Goal: Browse casually

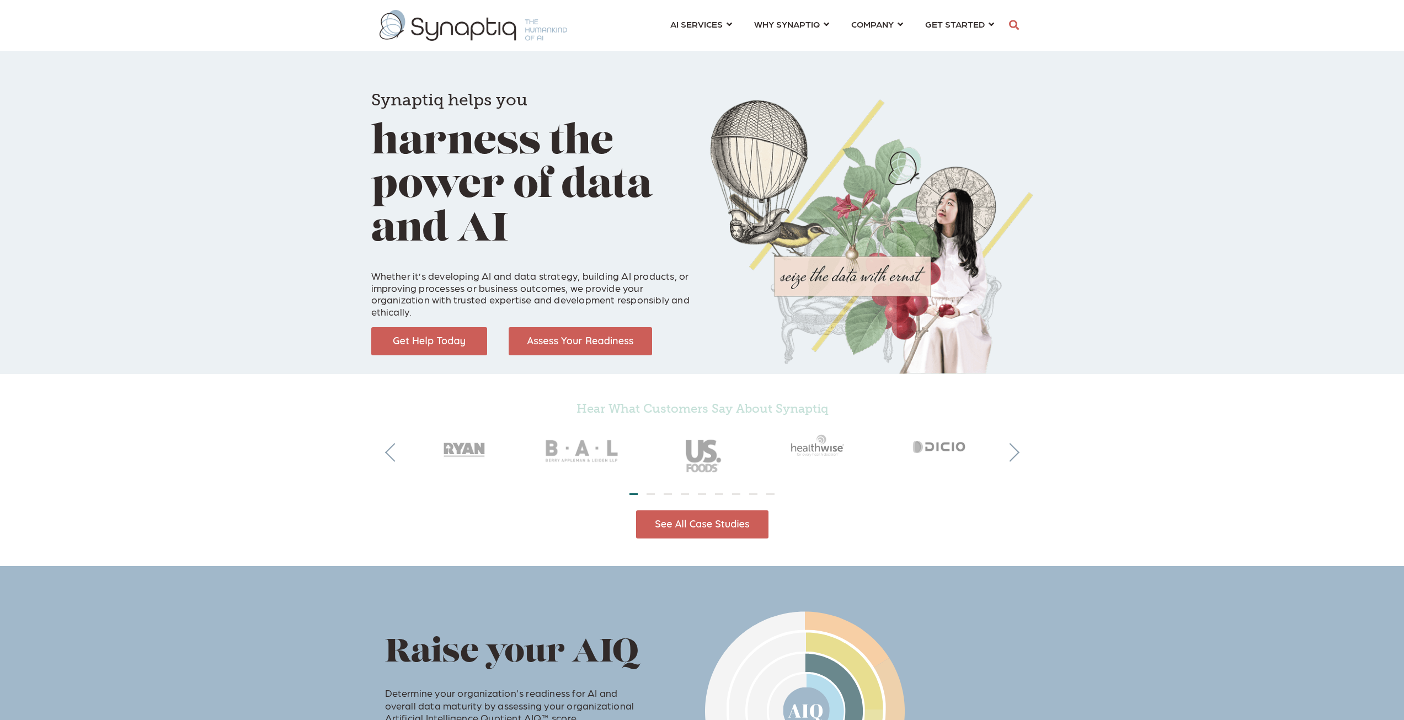
scroll to position [0, 5]
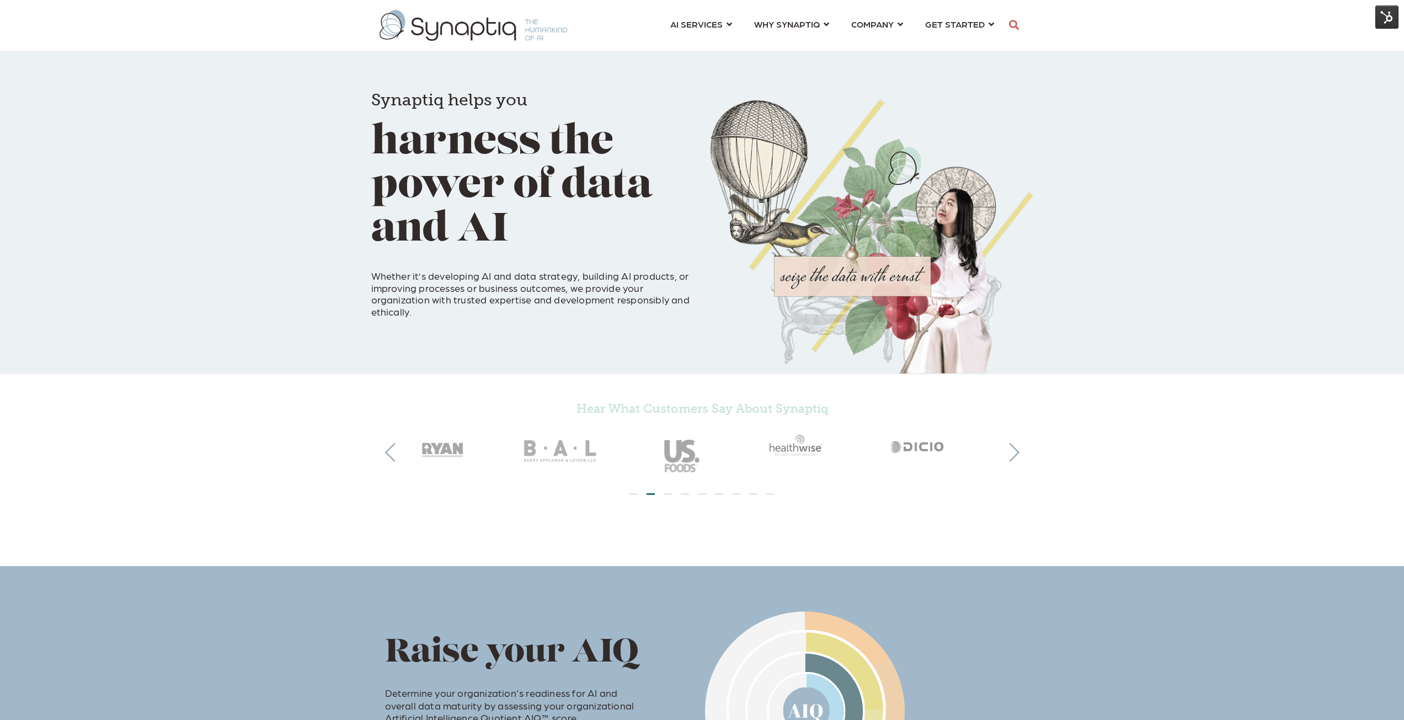
drag, startPoint x: 193, startPoint y: 452, endPoint x: 178, endPoint y: 389, distance: 65.2
click at [178, 389] on div "Hear What Customers Say About Synaptiq" at bounding box center [702, 442] width 1404 height 136
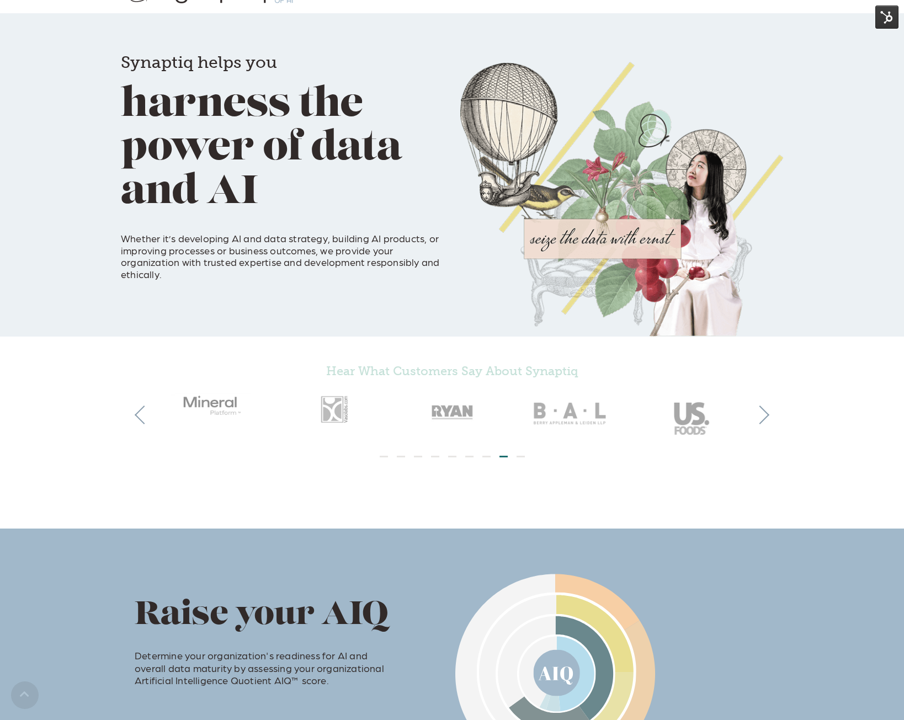
scroll to position [55, 0]
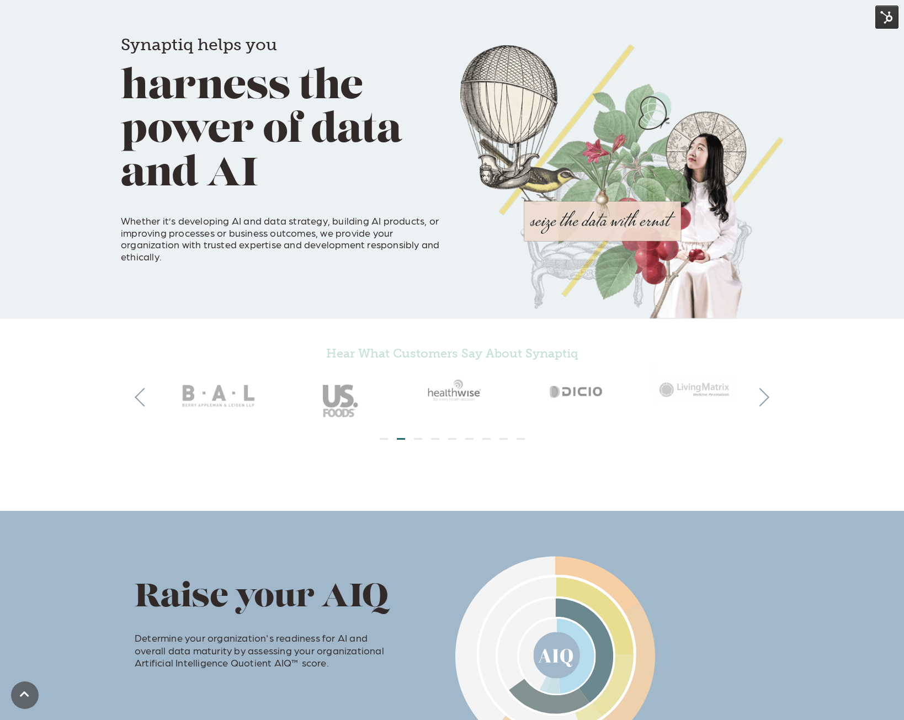
click at [57, 421] on div "Hear What Customers Say About Synaptiq" at bounding box center [452, 387] width 904 height 136
